Goal: Task Accomplishment & Management: Manage account settings

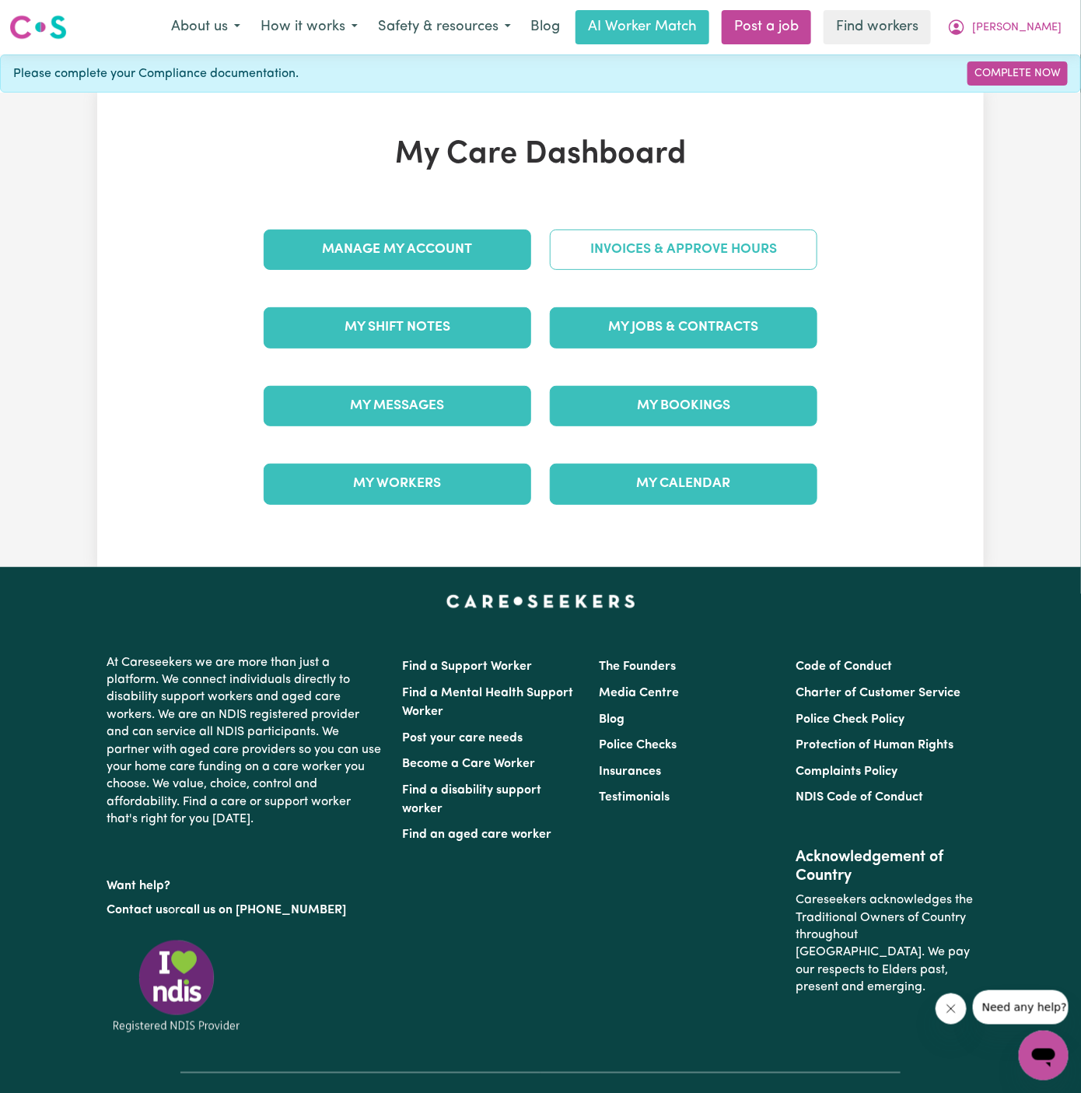
click at [622, 263] on link "Invoices & Approve Hours" at bounding box center [684, 250] width 268 height 40
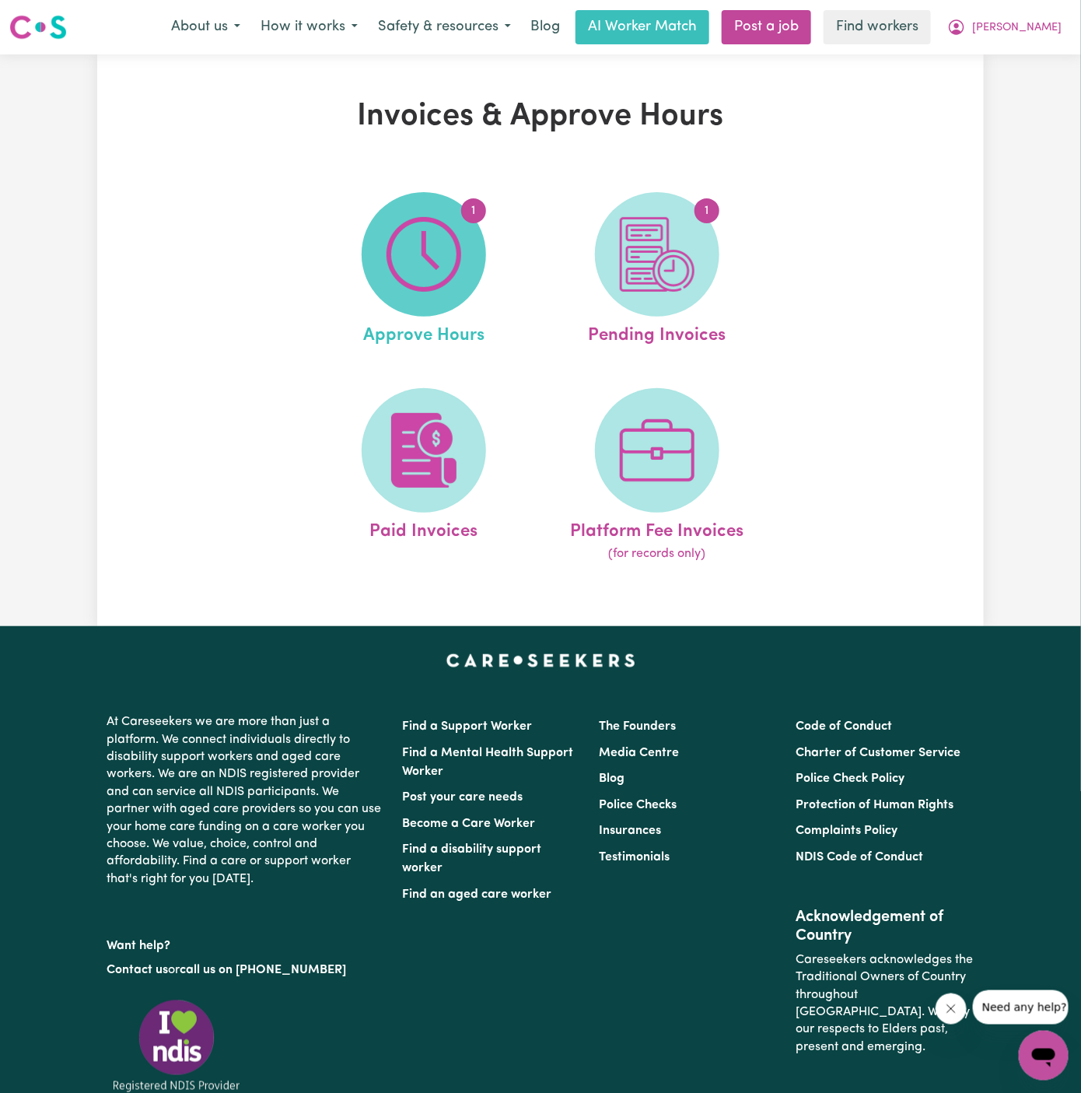
click at [457, 300] on span "1" at bounding box center [424, 254] width 124 height 124
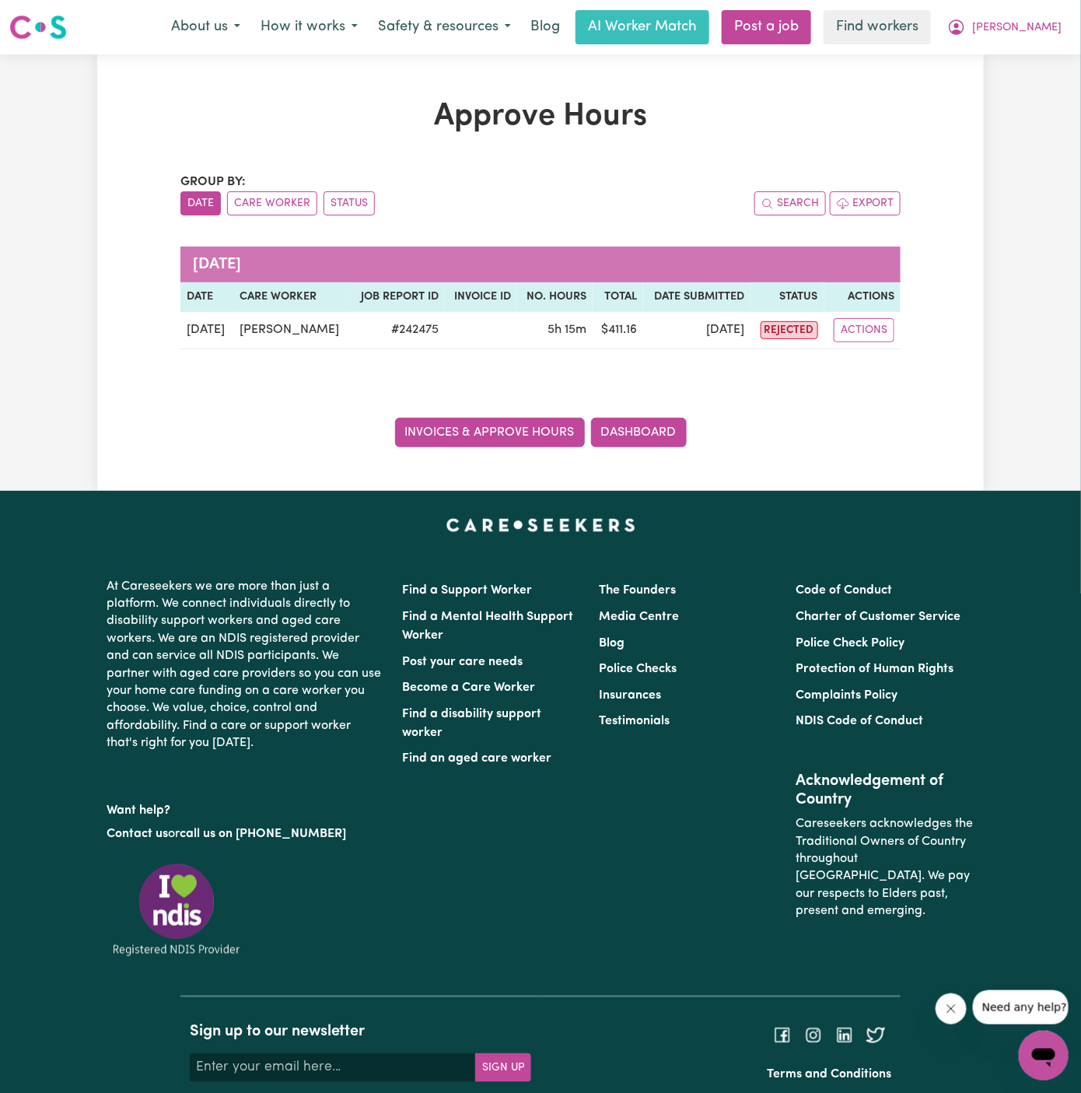
click at [526, 435] on link "Invoices & Approve Hours" at bounding box center [490, 433] width 190 height 30
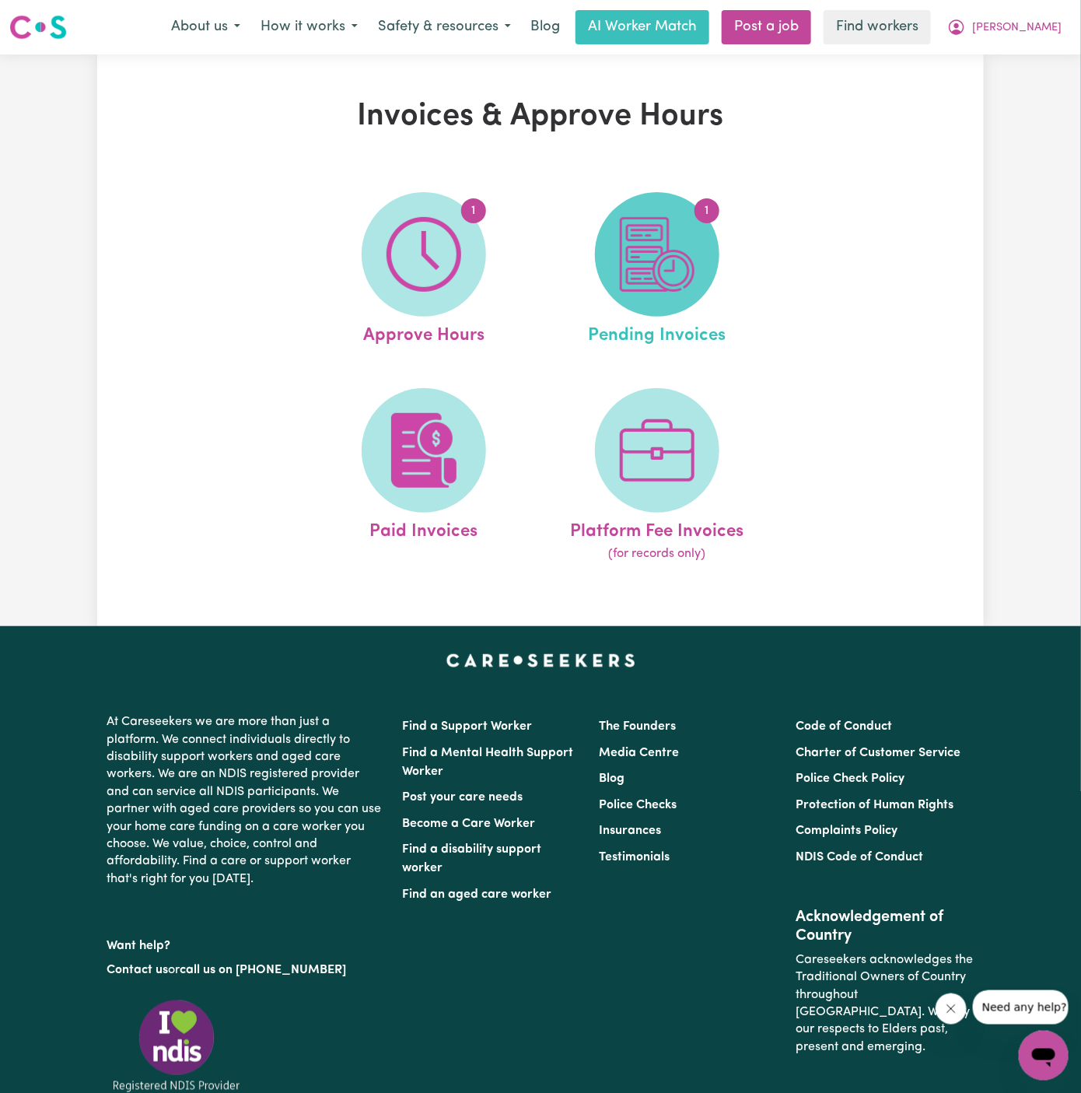
click at [629, 264] on img at bounding box center [657, 254] width 75 height 75
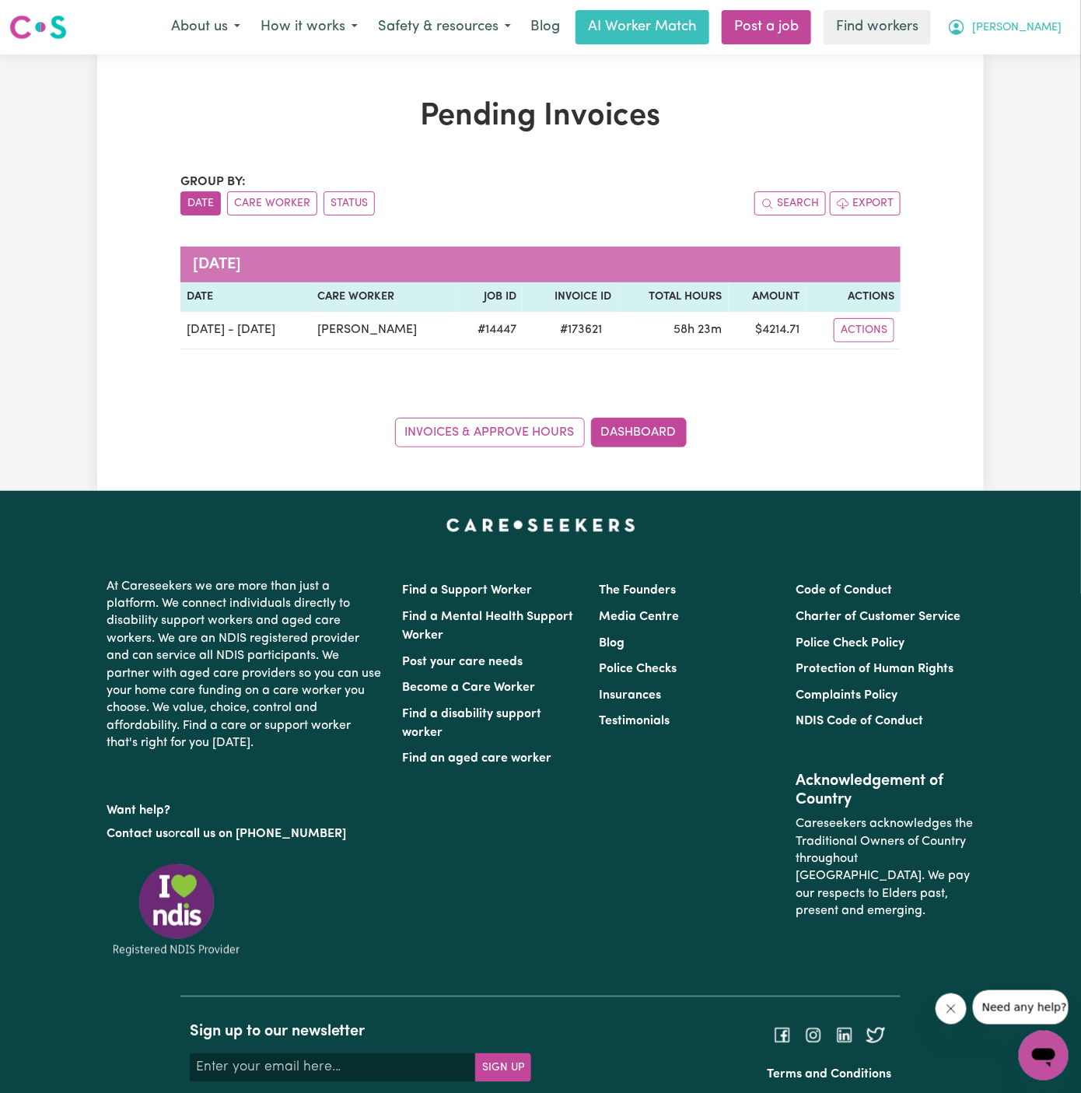
click at [1054, 19] on button "[PERSON_NAME]" at bounding box center [1004, 27] width 135 height 33
click at [1016, 77] on link "Logout" at bounding box center [1009, 90] width 123 height 30
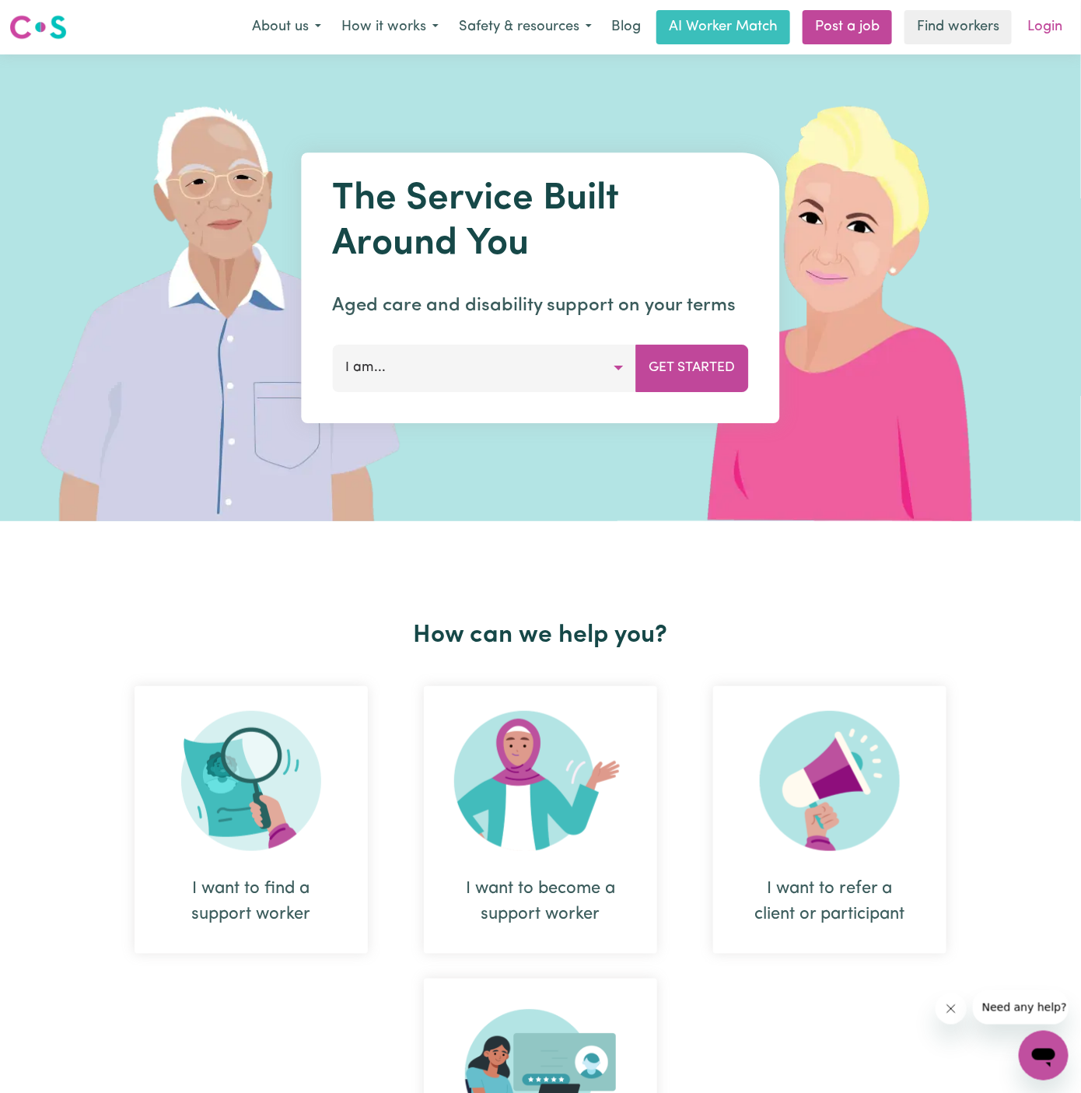
click at [1042, 26] on link "Login" at bounding box center [1045, 27] width 54 height 34
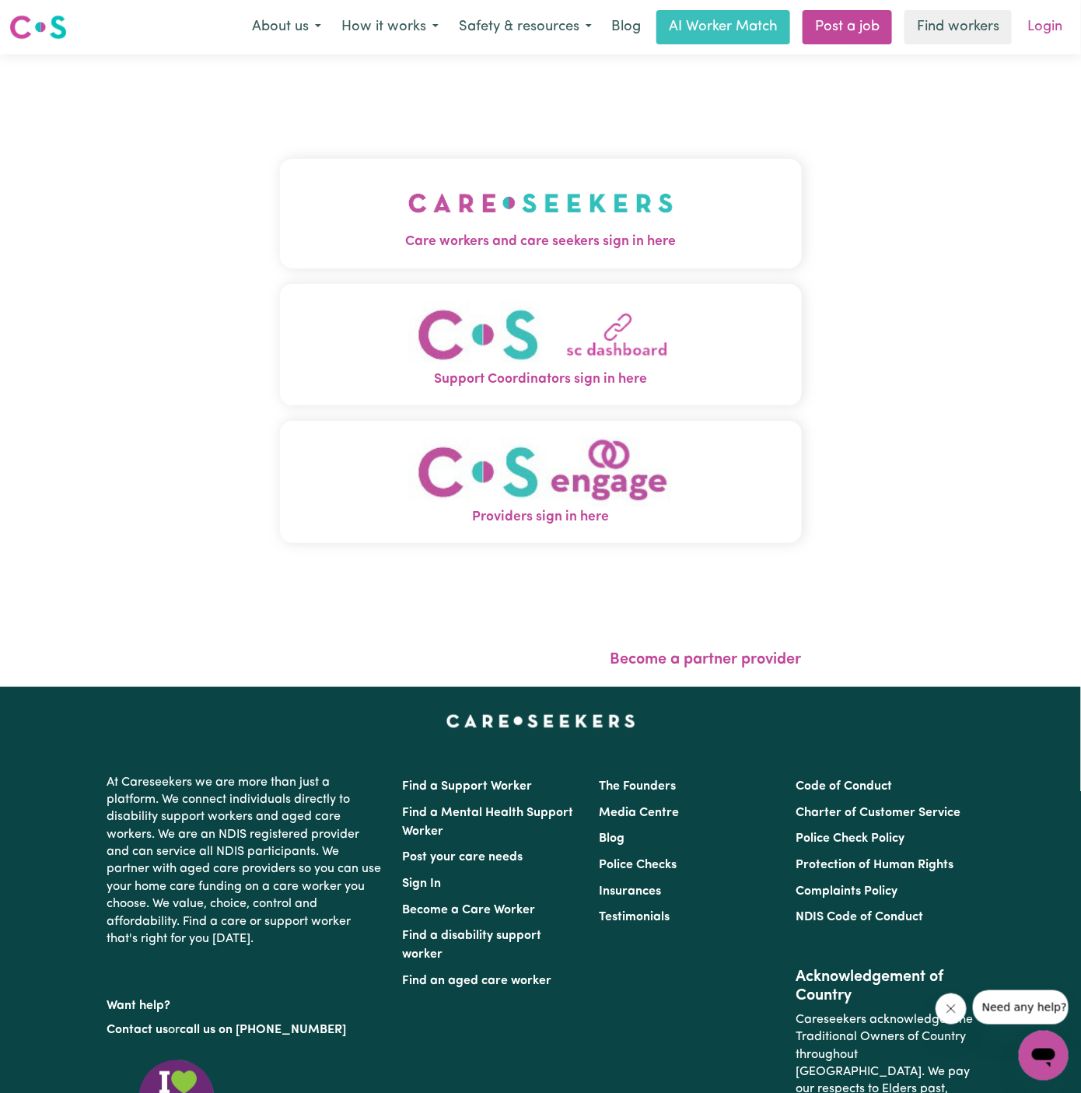
click at [1050, 19] on link "Login" at bounding box center [1045, 27] width 54 height 34
click at [646, 177] on img "Care workers and care seekers sign in here" at bounding box center [540, 203] width 265 height 58
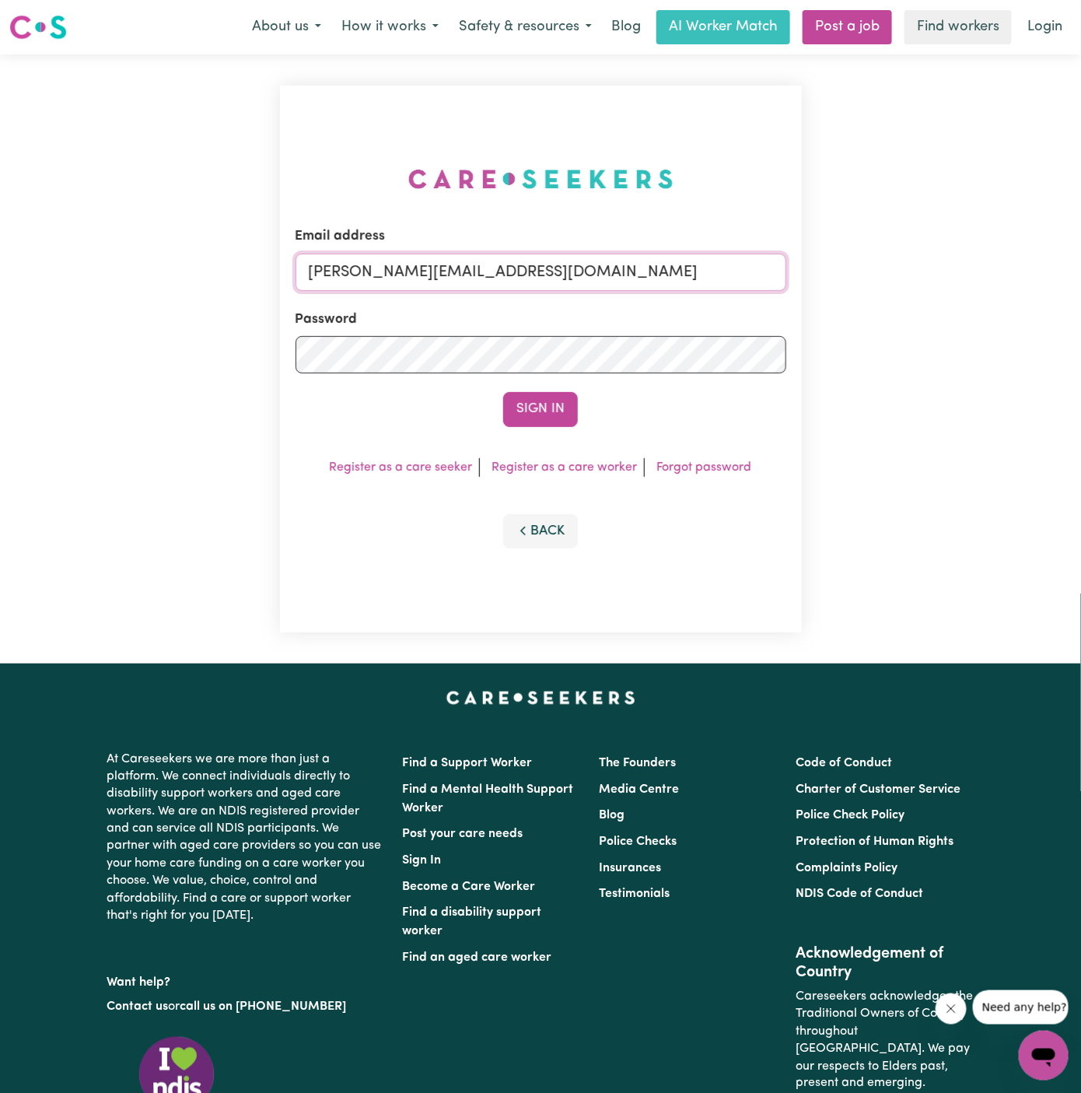
click at [621, 261] on input "[PERSON_NAME][EMAIL_ADDRESS][DOMAIN_NAME]" at bounding box center [541, 272] width 491 height 37
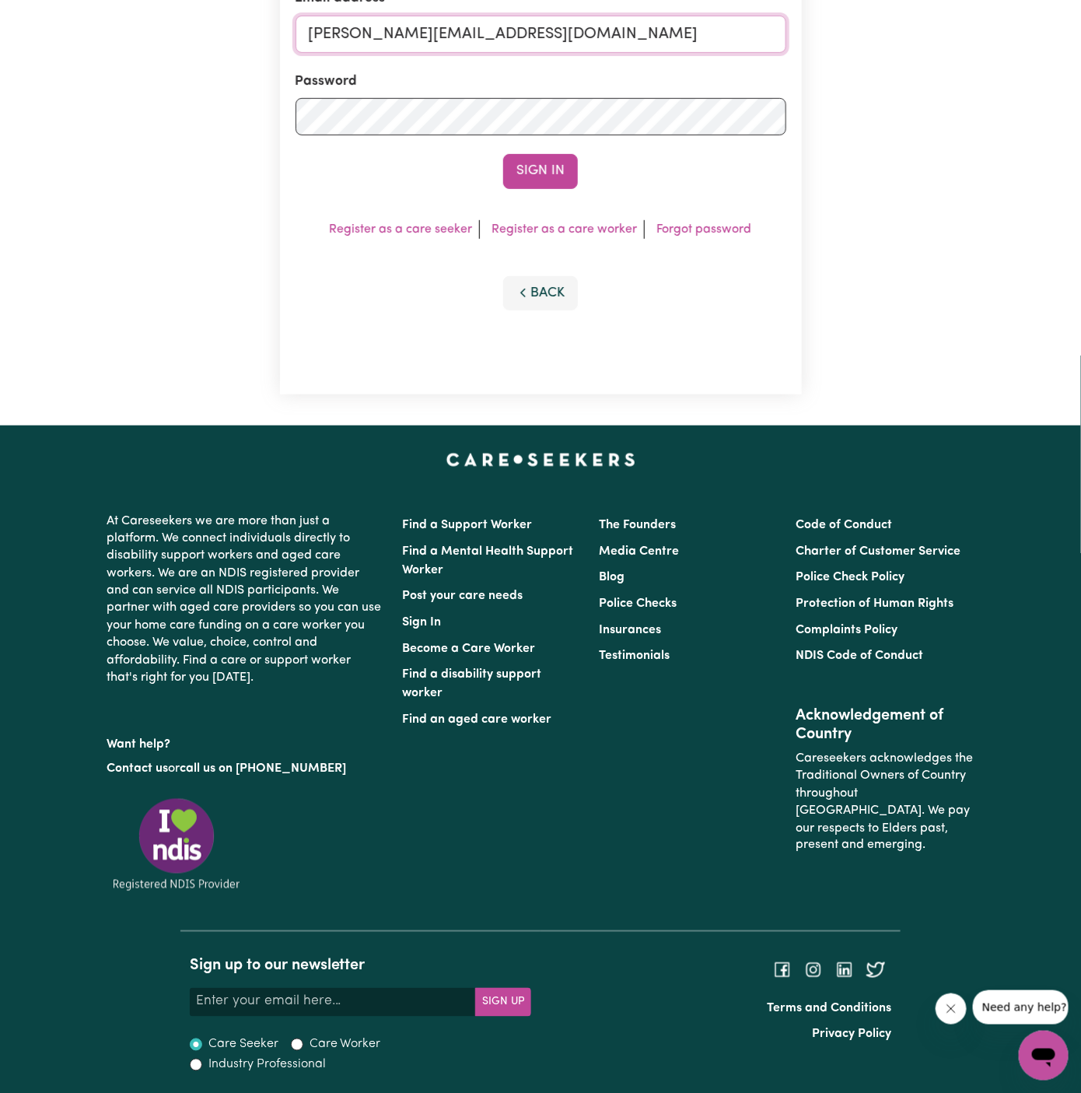
click at [528, 47] on input "[PERSON_NAME][EMAIL_ADDRESS][DOMAIN_NAME]" at bounding box center [541, 34] width 491 height 37
drag, startPoint x: 390, startPoint y: 37, endPoint x: 1029, endPoint y: 37, distance: 639.5
click at [1029, 37] on div "Email address [EMAIL_ADDRESS][PERSON_NAME][DOMAIN_NAME] Password Sign In Regist…" at bounding box center [540, 120] width 1081 height 609
type input "[EMAIL_ADDRESS][DOMAIN_NAME]"
click at [546, 178] on button "Sign In" at bounding box center [540, 171] width 75 height 34
